Goal: Subscribe to service/newsletter

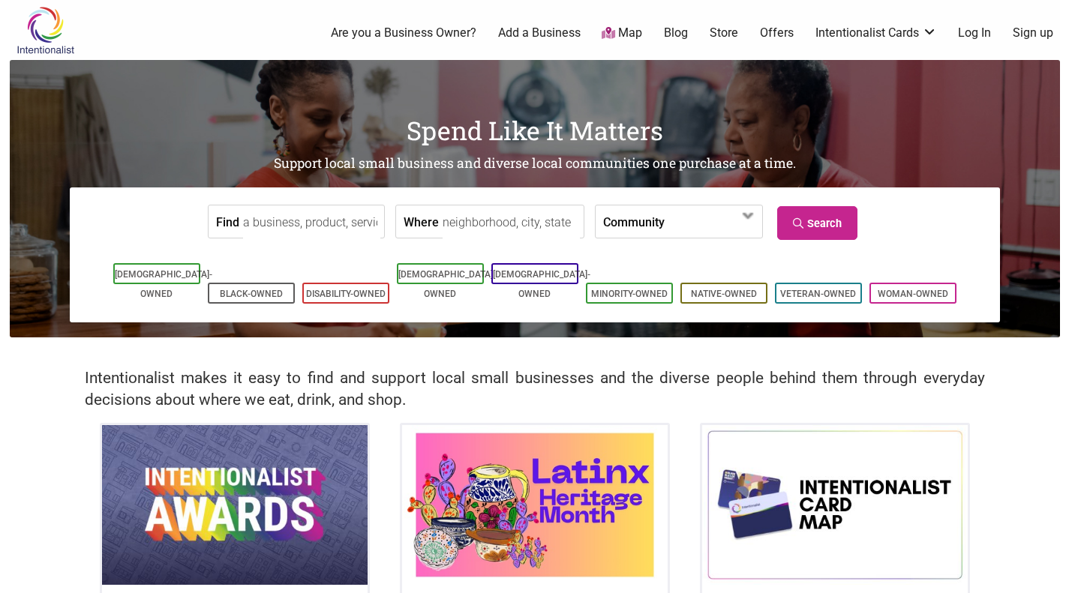
scroll to position [4, 0]
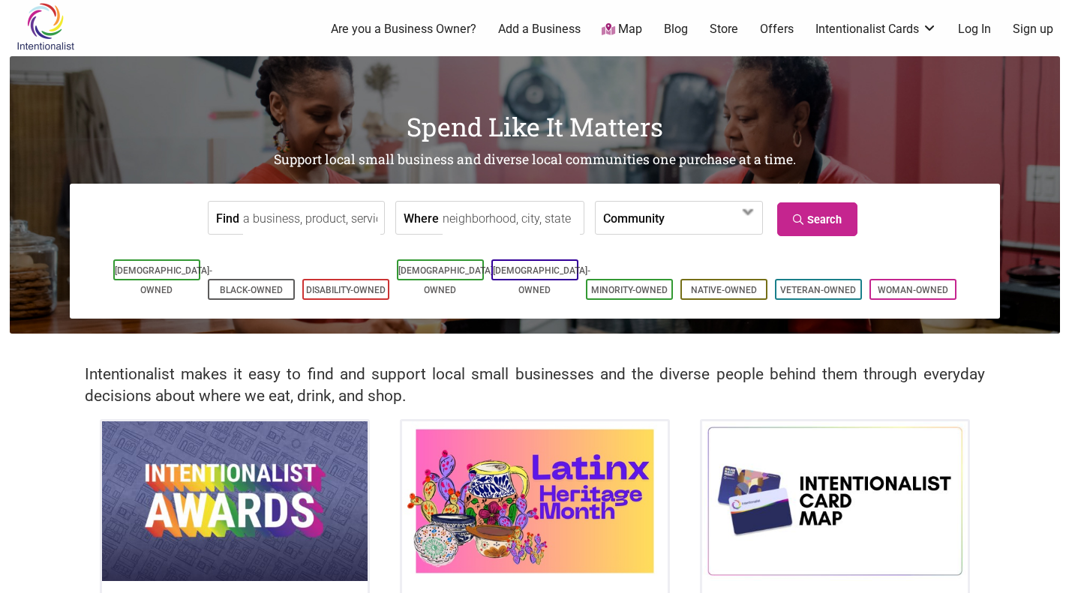
click at [819, 221] on link "Search" at bounding box center [817, 220] width 80 height 34
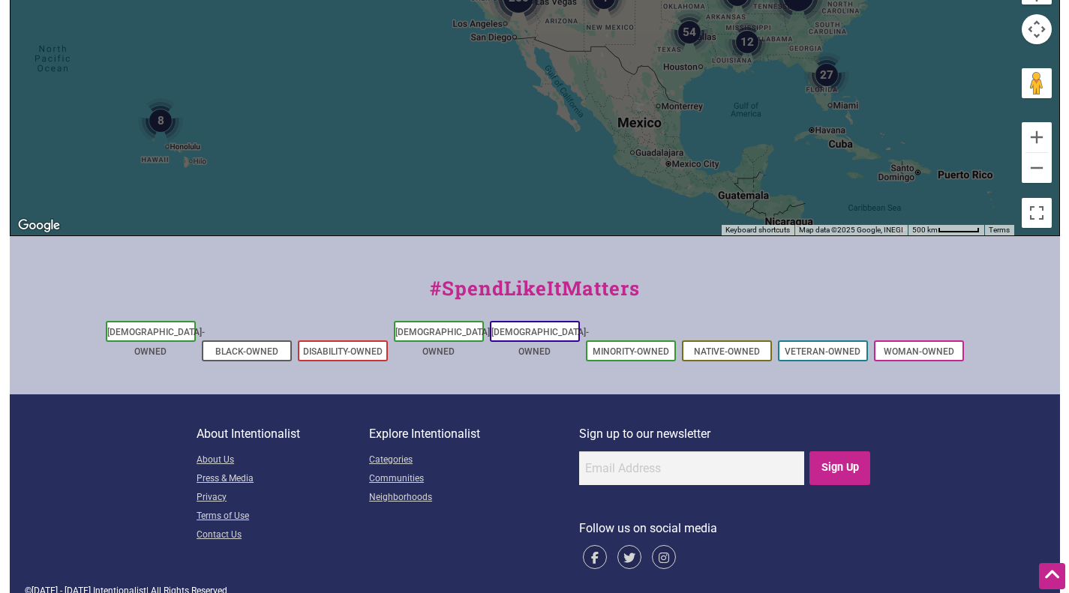
scroll to position [548, 0]
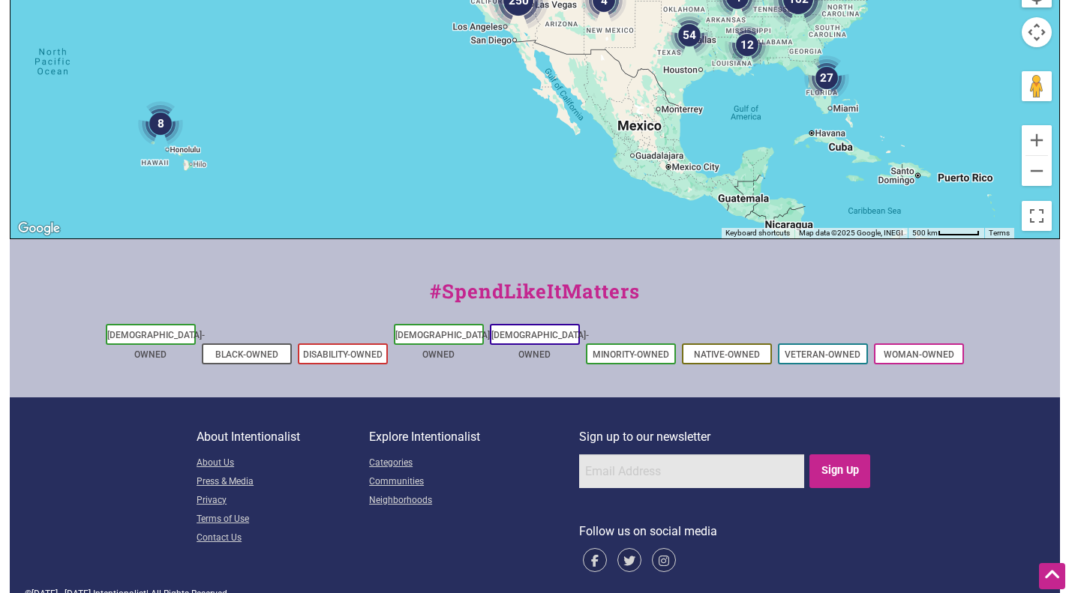
click at [636, 456] on input "email" at bounding box center [691, 472] width 225 height 34
type input "[PERSON_NAME][EMAIL_ADDRESS][PERSON_NAME][DOMAIN_NAME]"
click at [837, 455] on input "Sign Up" at bounding box center [839, 472] width 61 height 34
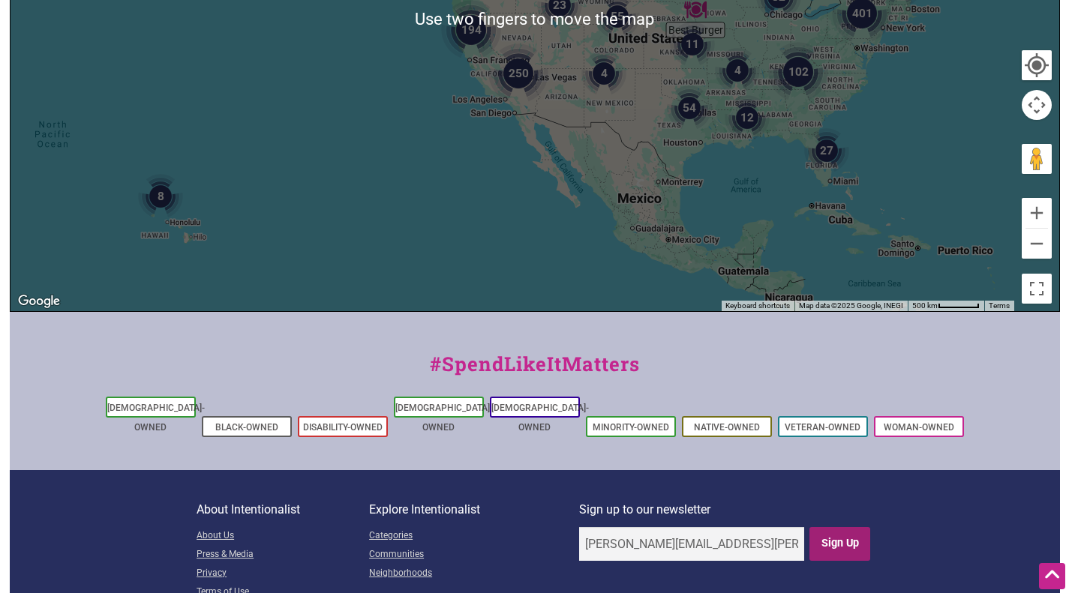
scroll to position [0, 0]
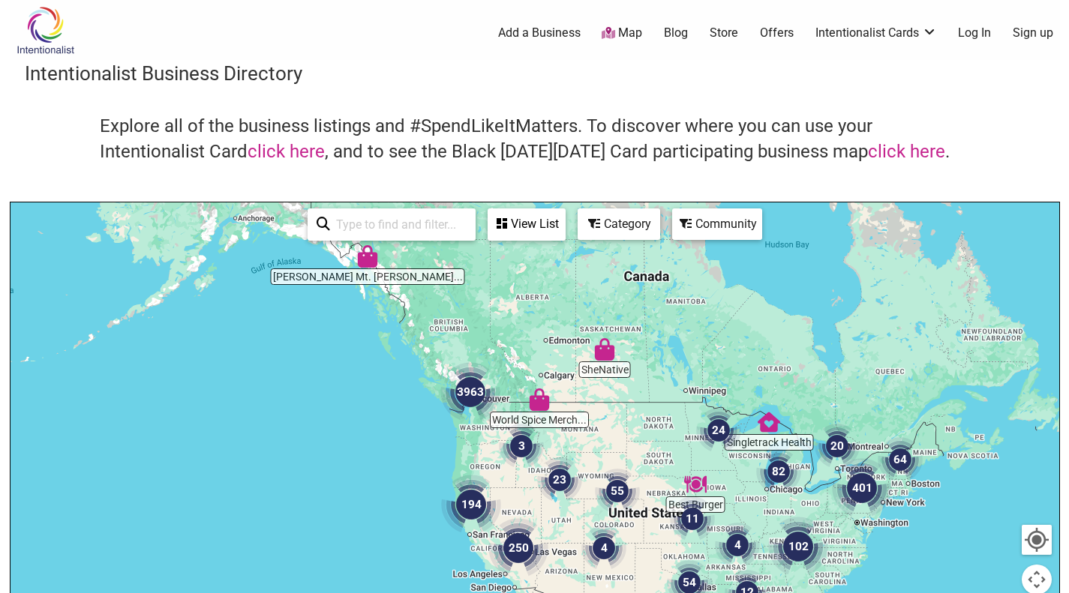
click at [401, 219] on input "search" at bounding box center [398, 224] width 137 height 29
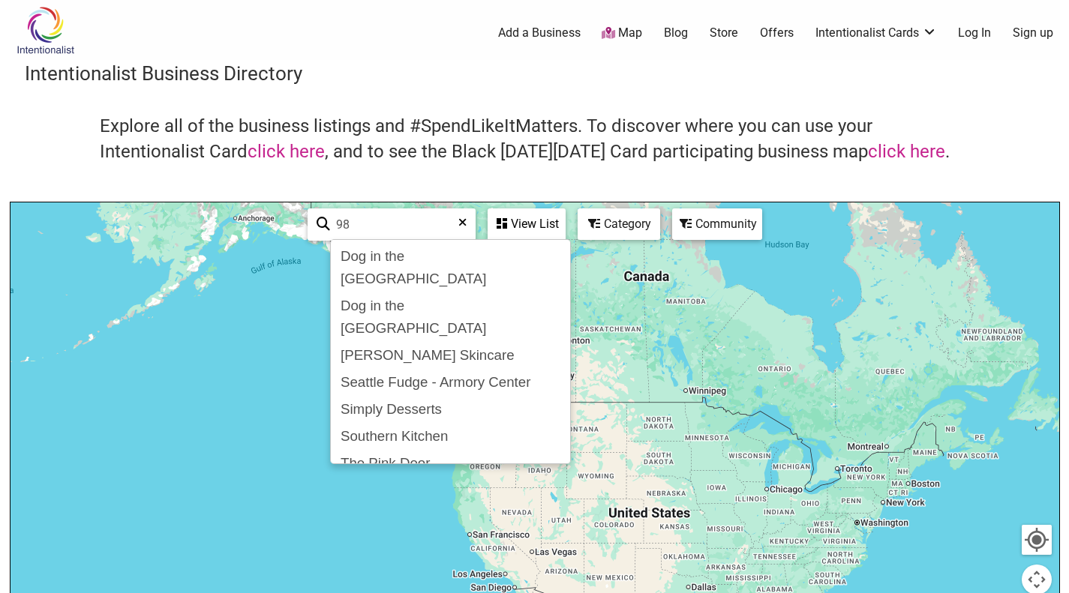
type input "9"
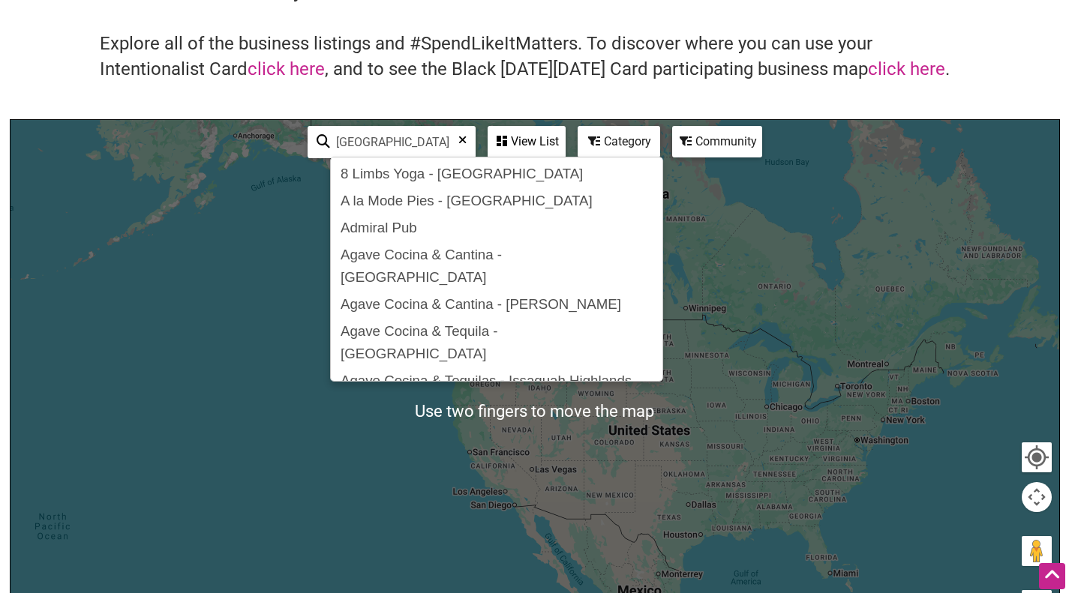
scroll to position [85, 0]
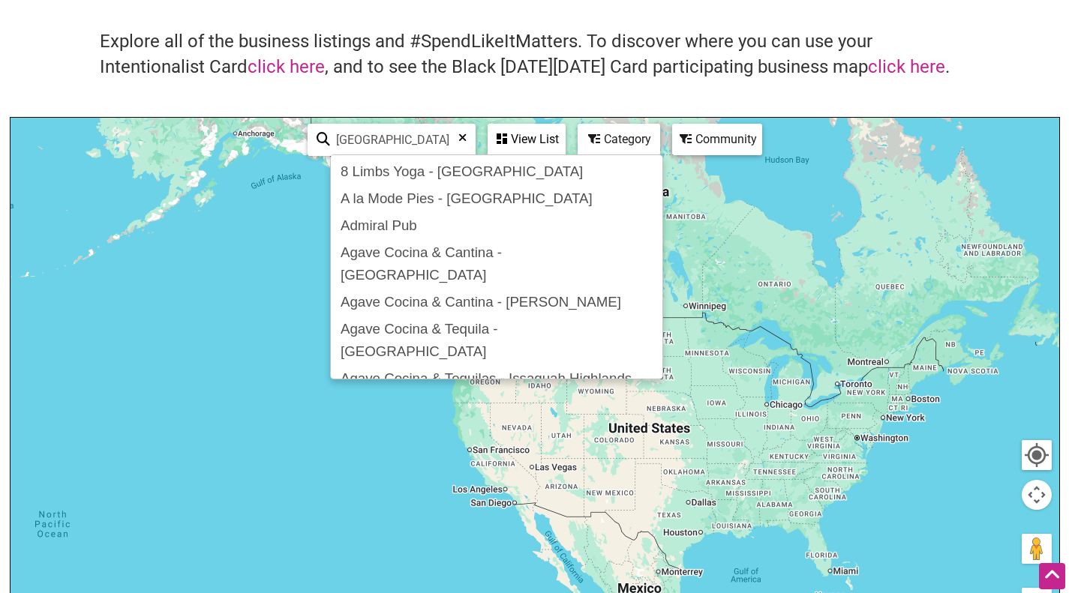
type input "[GEOGRAPHIC_DATA]"
click at [527, 134] on div "View List" at bounding box center [526, 139] width 75 height 29
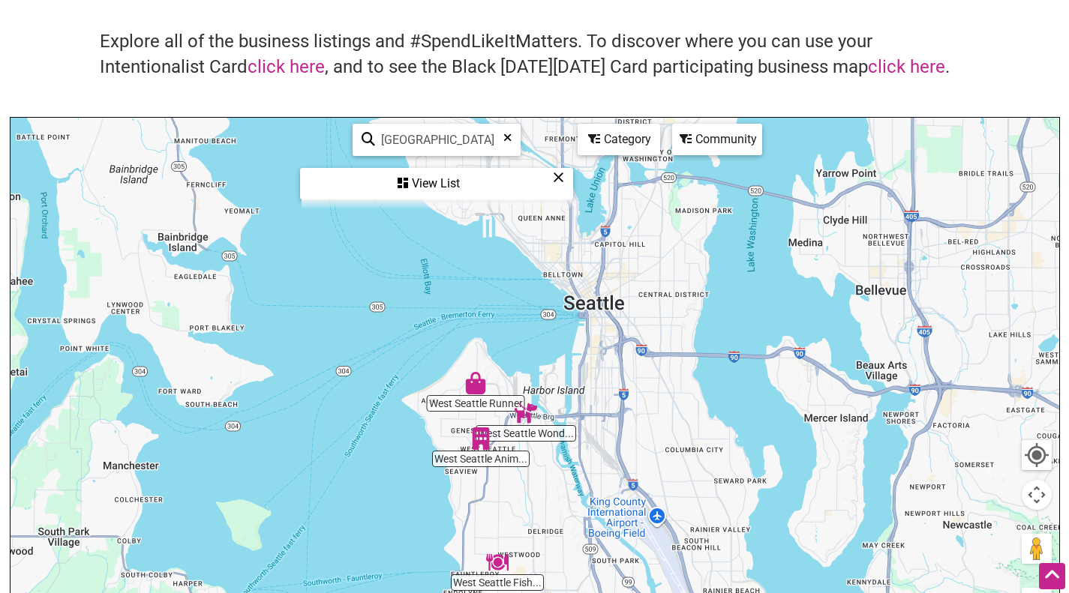
click at [704, 369] on div at bounding box center [535, 410] width 1049 height 584
